Goal: Transaction & Acquisition: Purchase product/service

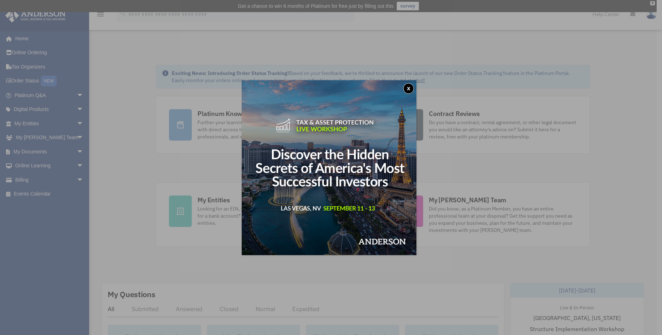
click at [411, 87] on button "x" at bounding box center [408, 88] width 11 height 11
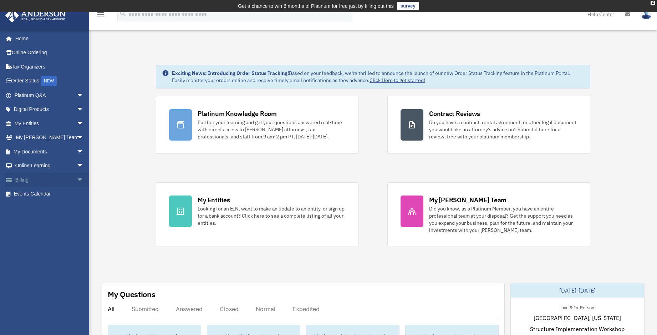
click at [20, 179] on link "Billing arrow_drop_down" at bounding box center [50, 180] width 90 height 14
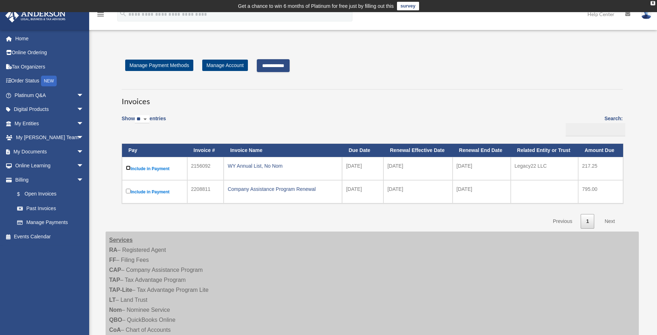
scroll to position [36, 0]
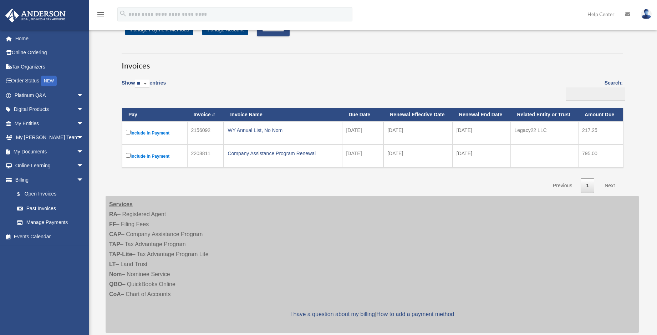
click at [612, 186] on link "Next" at bounding box center [609, 185] width 21 height 15
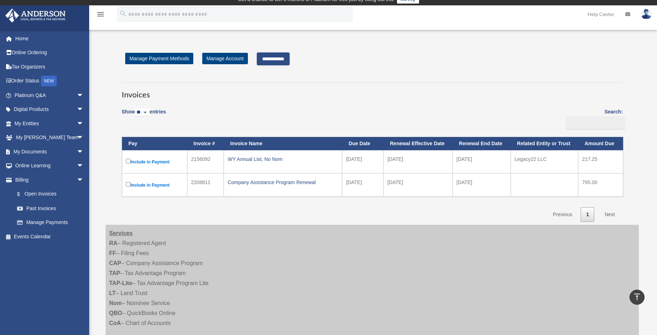
scroll to position [0, 0]
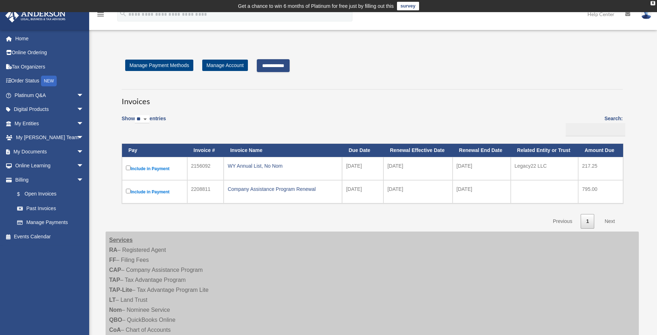
click at [286, 66] on input "**********" at bounding box center [273, 65] width 33 height 13
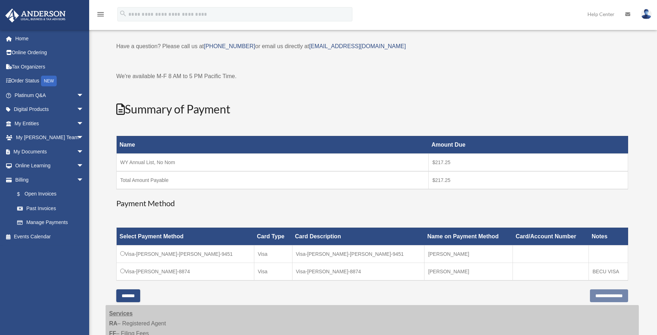
scroll to position [107, 0]
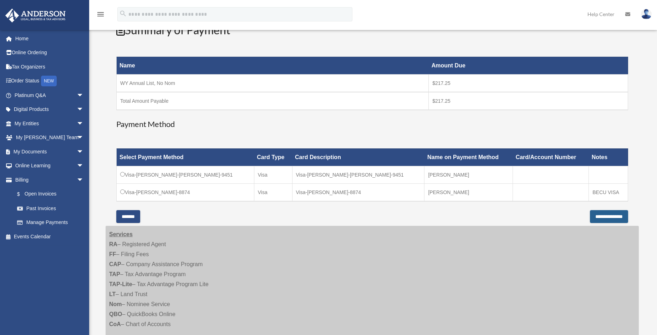
click at [620, 216] on input "**********" at bounding box center [609, 216] width 38 height 13
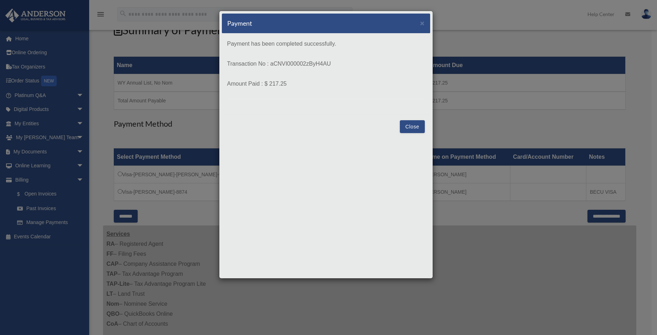
click at [410, 128] on button "Close" at bounding box center [412, 126] width 25 height 13
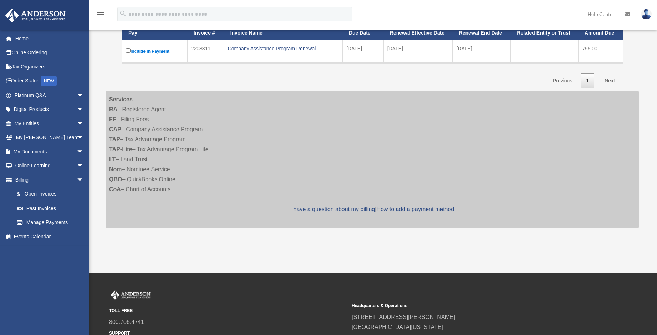
scroll to position [119, 0]
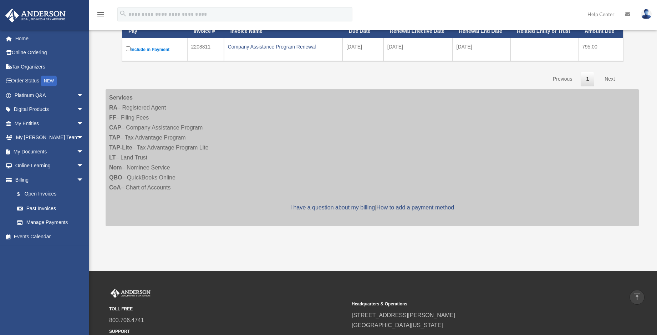
click at [648, 14] on img at bounding box center [646, 14] width 11 height 10
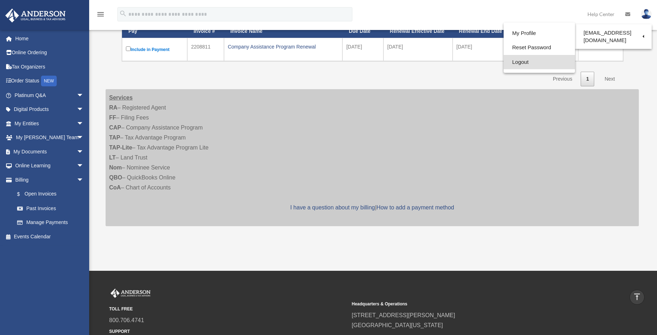
click at [515, 63] on link "Logout" at bounding box center [539, 62] width 71 height 15
